Goal: Check status

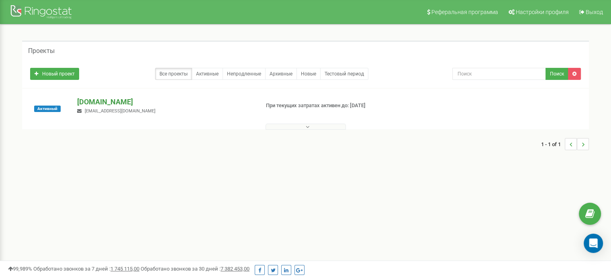
click at [103, 100] on p "[DOMAIN_NAME]" at bounding box center [165, 102] width 176 height 10
click at [307, 126] on icon at bounding box center [308, 127] width 4 height 6
click at [98, 99] on p "[DOMAIN_NAME]" at bounding box center [165, 102] width 176 height 10
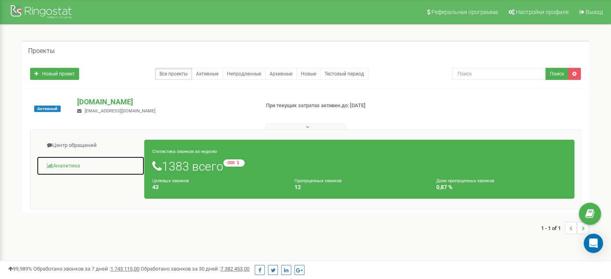
click at [71, 166] on link "Аналитика" at bounding box center [91, 166] width 108 height 20
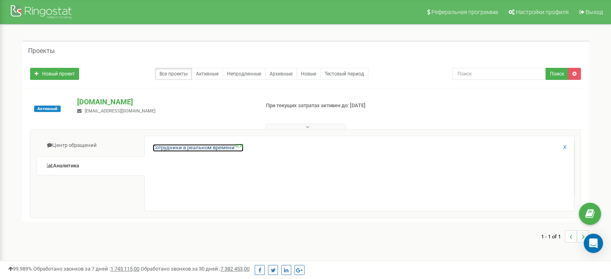
click at [190, 147] on link "Сотрудники в реальном времени NEW" at bounding box center [198, 148] width 91 height 8
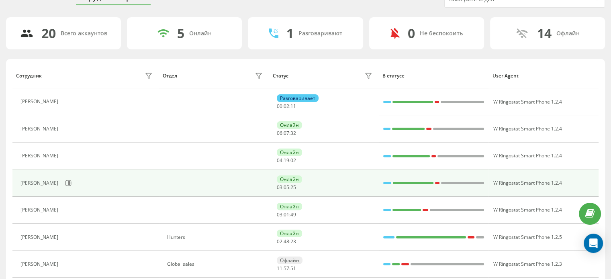
scroll to position [40, 0]
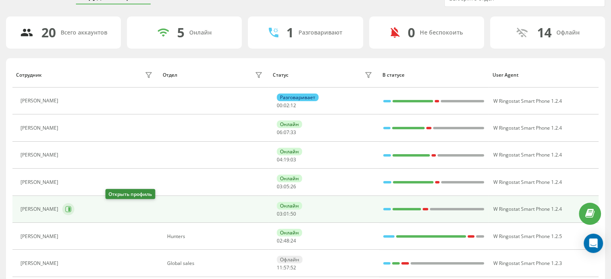
click at [72, 209] on icon at bounding box center [68, 209] width 6 height 6
